Goal: Information Seeking & Learning: Learn about a topic

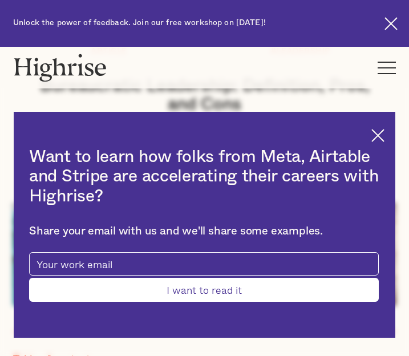
scroll to position [161, 0]
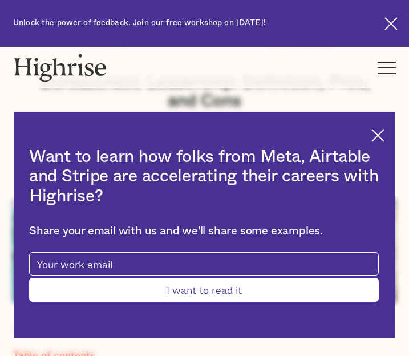
click at [380, 131] on img at bounding box center [377, 135] width 13 height 13
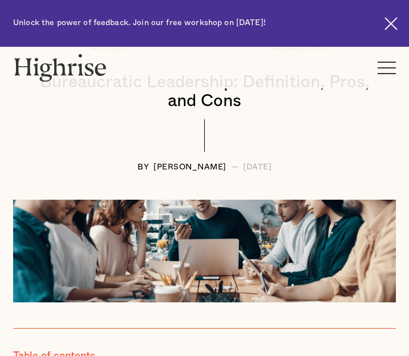
scroll to position [151, 0]
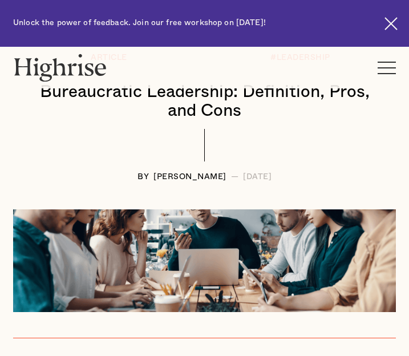
click at [209, 115] on h1 "Bureaucratic Leadership: Definition, Pros, and Cons" at bounding box center [205, 102] width 360 height 38
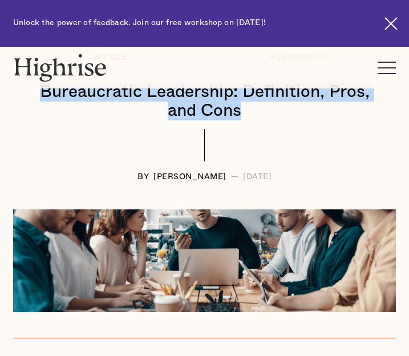
click at [209, 115] on h1 "Bureaucratic Leadership: Definition, Pros, and Cons" at bounding box center [205, 102] width 360 height 38
copy h1 "Bureaucratic Leadership: Definition, Pros, and Cons"
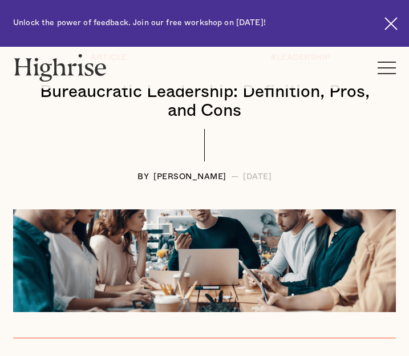
click at [346, 93] on h1 "Bureaucratic Leadership: Definition, Pros, and Cons" at bounding box center [205, 102] width 360 height 38
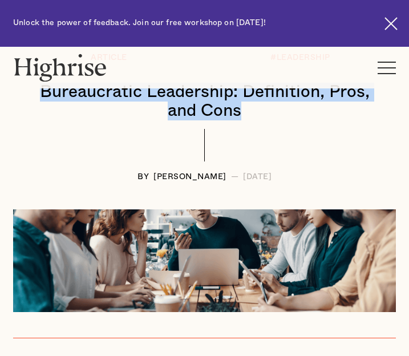
click at [346, 93] on h1 "Bureaucratic Leadership: Definition, Pros, and Cons" at bounding box center [205, 102] width 360 height 38
copy h1 "Bureaucratic Leadership: Definition, Pros, and Cons"
